Goal: Transaction & Acquisition: Purchase product/service

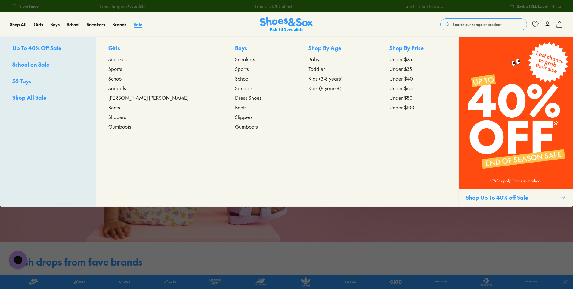
click at [134, 26] on span "Sale" at bounding box center [138, 24] width 9 height 6
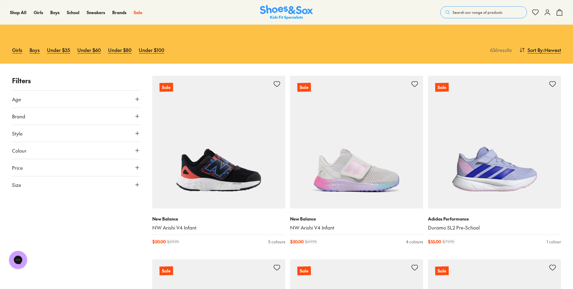
scroll to position [120, 0]
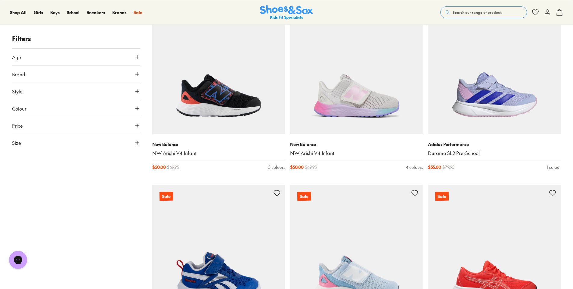
click at [112, 71] on button "Brand" at bounding box center [76, 74] width 128 height 17
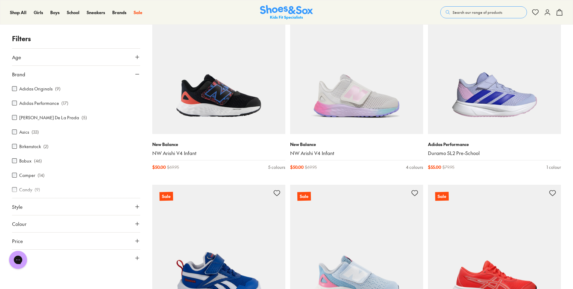
scroll to position [30, 0]
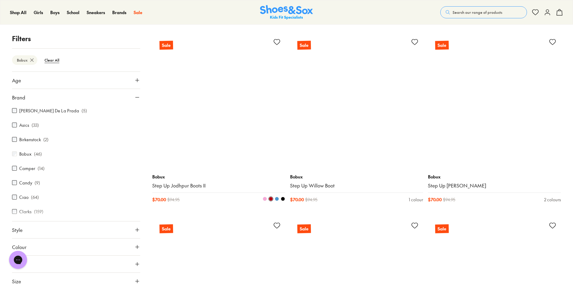
scroll to position [1046, 0]
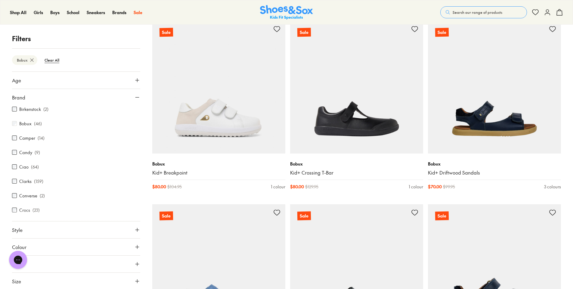
scroll to position [60, 0]
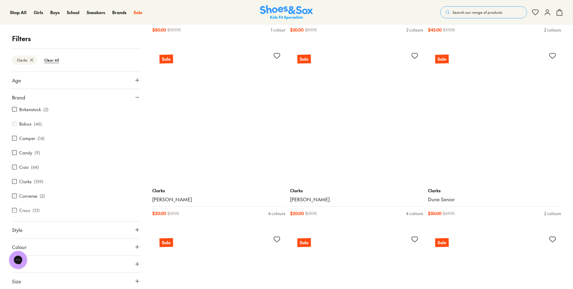
scroll to position [1625, 0]
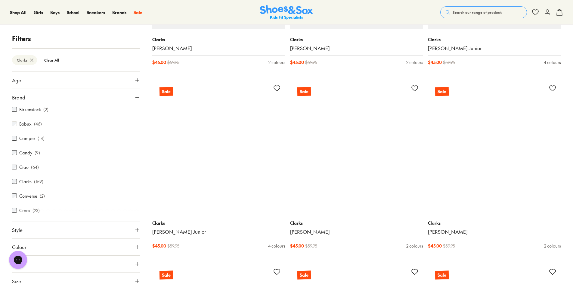
scroll to position [2106, 0]
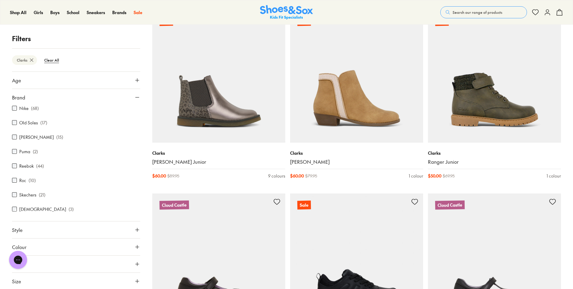
scroll to position [291, 0]
